Goal: Transaction & Acquisition: Purchase product/service

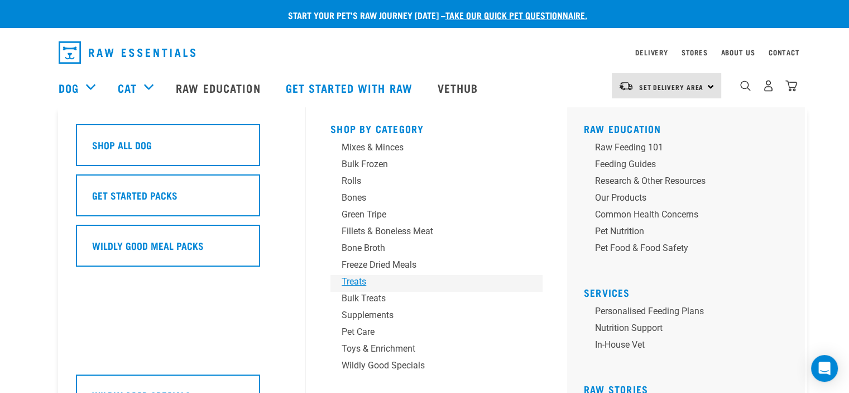
click at [353, 279] on div "Treats" at bounding box center [429, 281] width 174 height 13
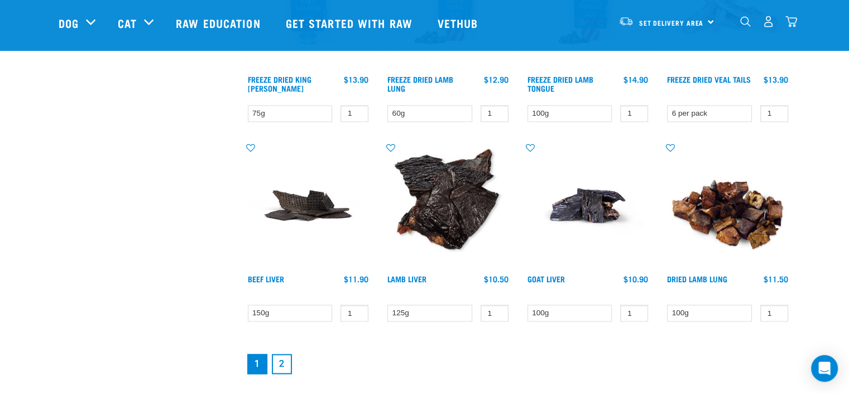
scroll to position [1452, 0]
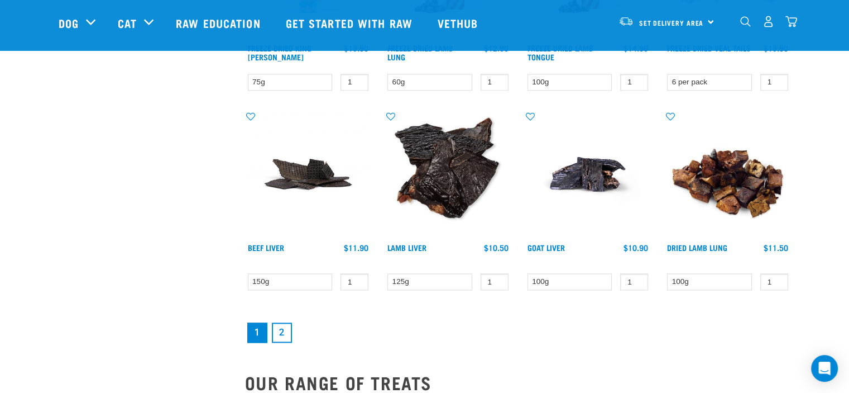
click at [281, 323] on link "2" at bounding box center [282, 332] width 20 height 20
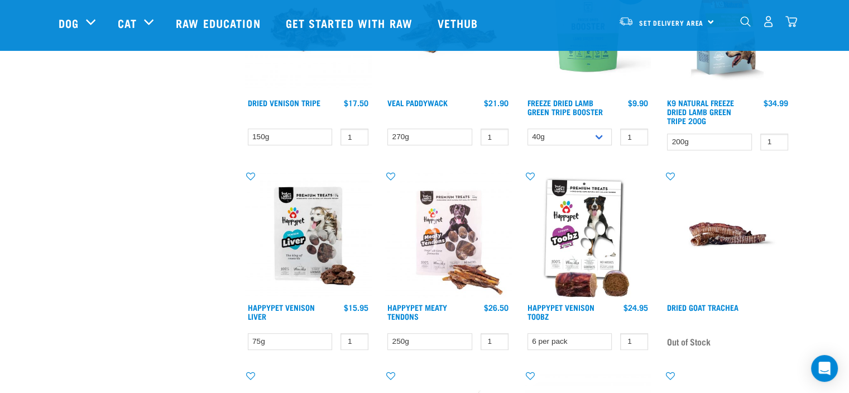
scroll to position [614, 0]
